Goal: Navigation & Orientation: Find specific page/section

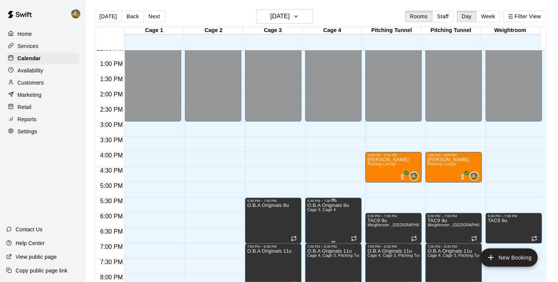
scroll to position [386, 0]
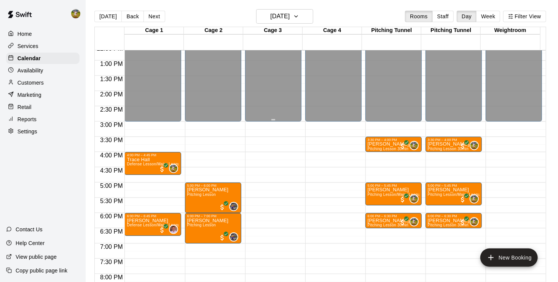
scroll to position [386, 0]
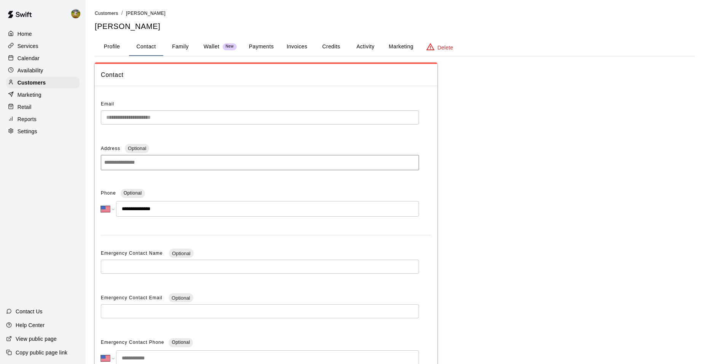
select select "**"
click at [226, 48] on span "New" at bounding box center [230, 46] width 14 height 5
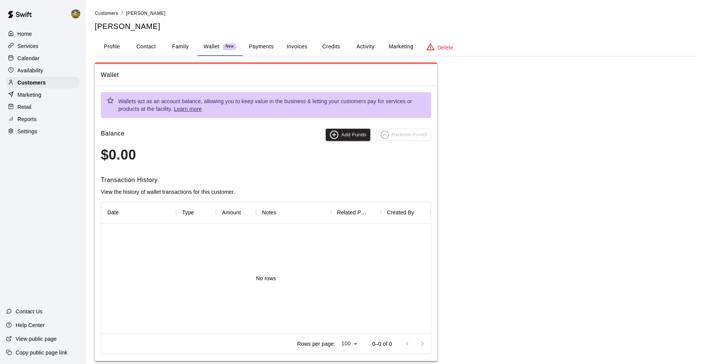
click at [22, 33] on p "Home" at bounding box center [25, 34] width 14 height 8
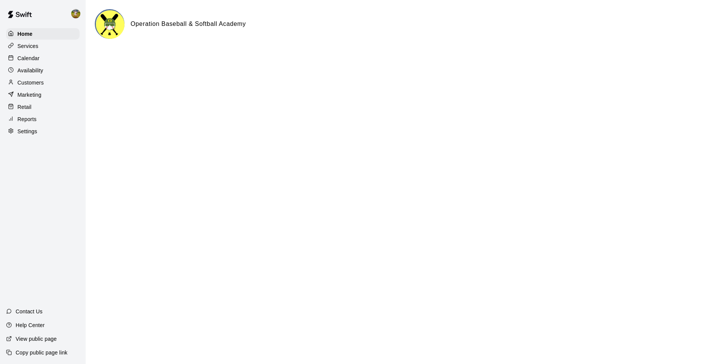
click at [50, 63] on div "Calendar" at bounding box center [42, 58] width 73 height 11
click at [50, 61] on div "Calendar" at bounding box center [42, 58] width 73 height 11
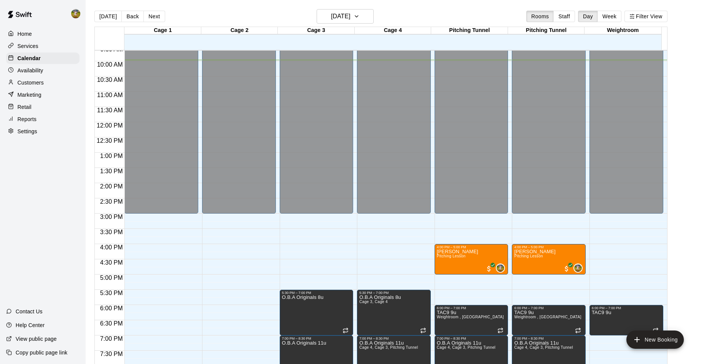
scroll to position [294, 0]
